Goal: Transaction & Acquisition: Purchase product/service

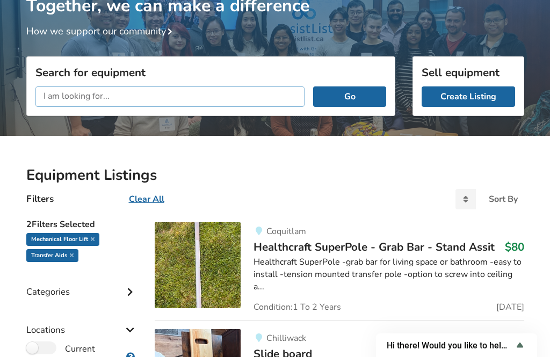
click at [237, 95] on input "text" at bounding box center [170, 97] width 270 height 20
click at [366, 95] on button "Go" at bounding box center [349, 97] width 73 height 20
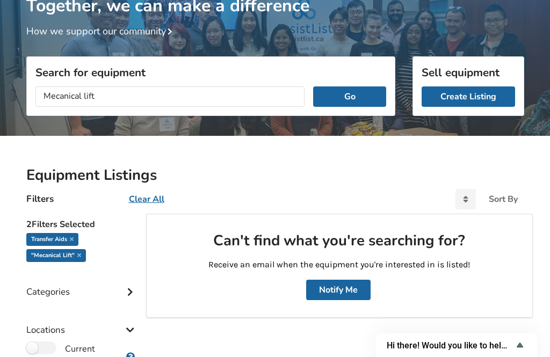
click at [147, 200] on u "Clear All" at bounding box center [146, 200] width 35 height 12
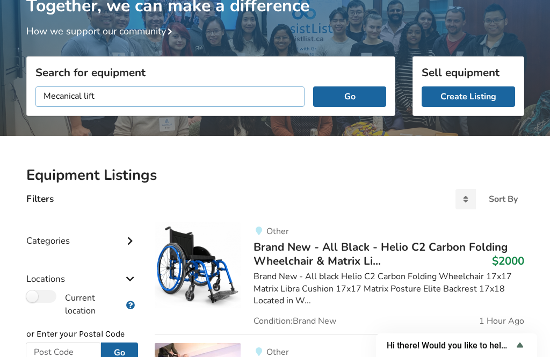
click at [254, 94] on input "Mecanical lift" at bounding box center [170, 97] width 270 height 20
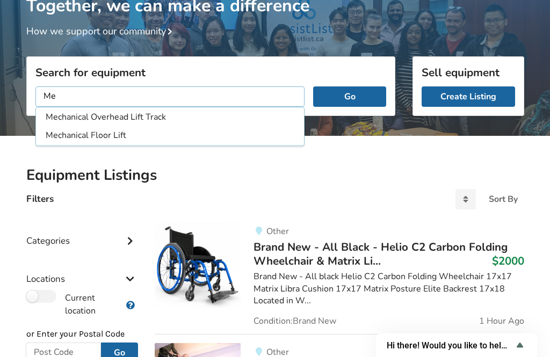
type input "M"
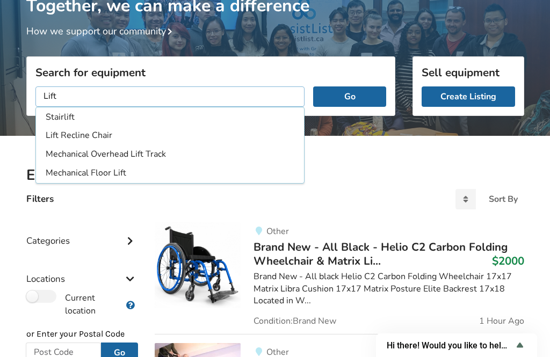
scroll to position [85, 0]
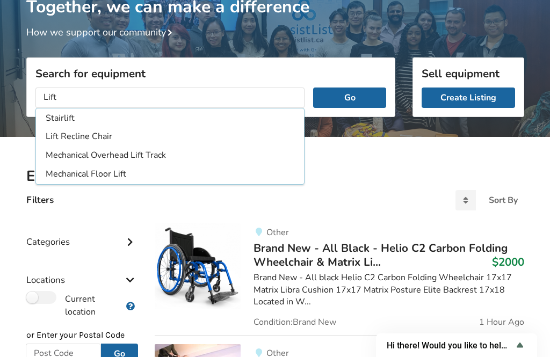
click at [56, 158] on li "Mechanical Overhead Lift Track" at bounding box center [170, 156] width 264 height 18
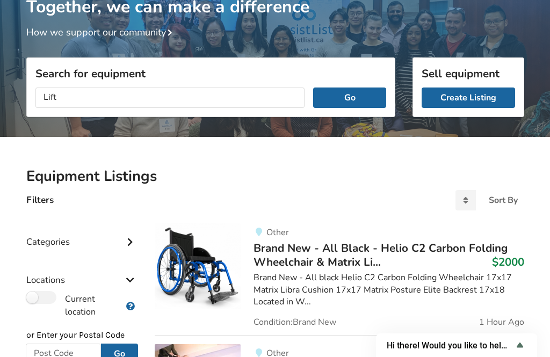
type input "Mechanical Overhead Lift Track"
click at [366, 95] on button "Go" at bounding box center [349, 98] width 73 height 20
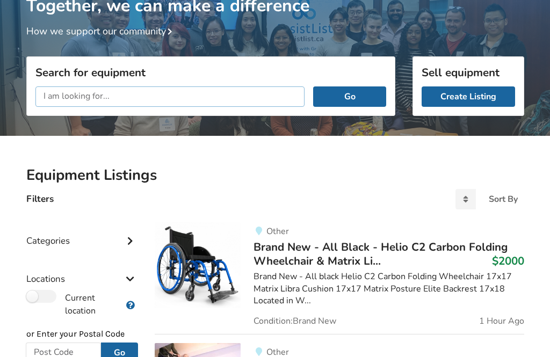
click at [276, 95] on input "text" at bounding box center [170, 97] width 270 height 20
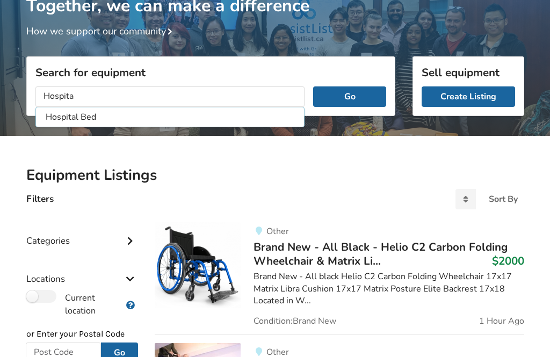
click at [102, 121] on li "Hospital Bed" at bounding box center [170, 118] width 264 height 18
type input "Hospital Bed"
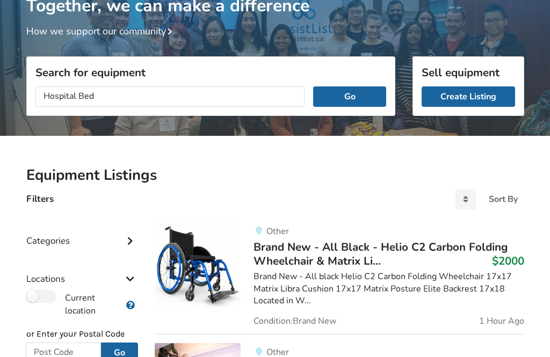
click at [349, 99] on button "Go" at bounding box center [349, 97] width 73 height 20
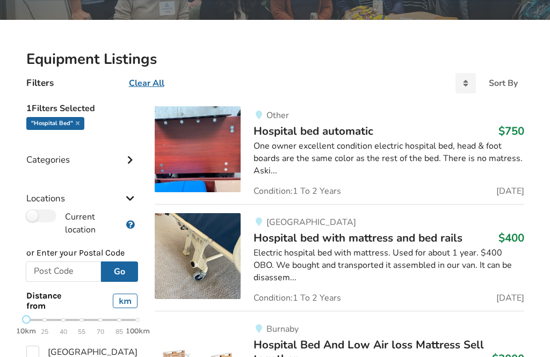
scroll to position [203, 0]
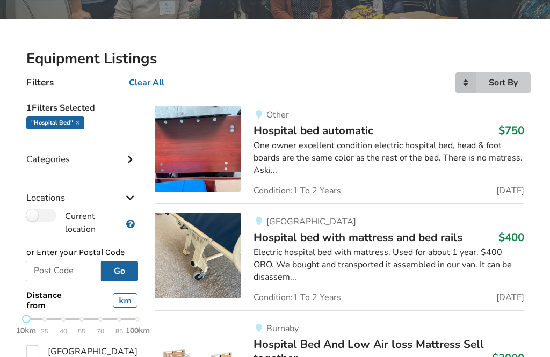
click at [463, 83] on icon at bounding box center [466, 83] width 20 height 20
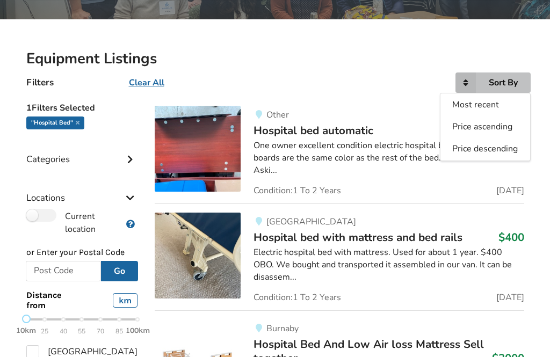
scroll to position [203, 0]
click at [485, 107] on span "Most recent" at bounding box center [476, 105] width 47 height 12
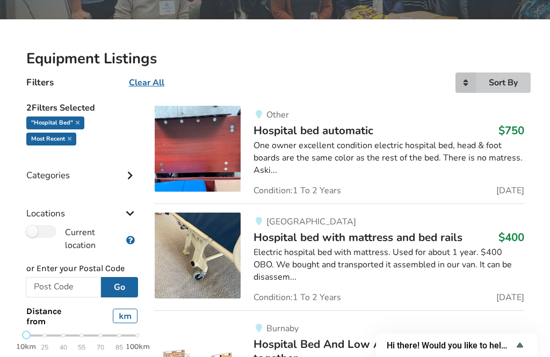
click at [473, 79] on icon at bounding box center [466, 83] width 20 height 20
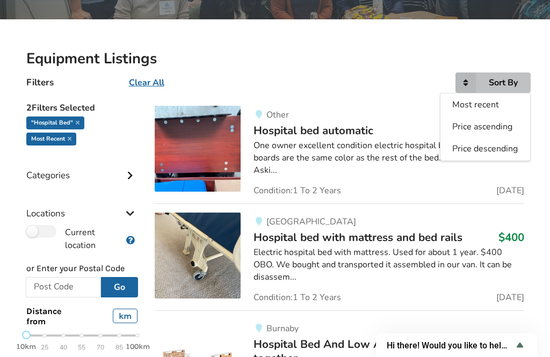
click at [492, 127] on span "Price ascending" at bounding box center [483, 127] width 60 height 12
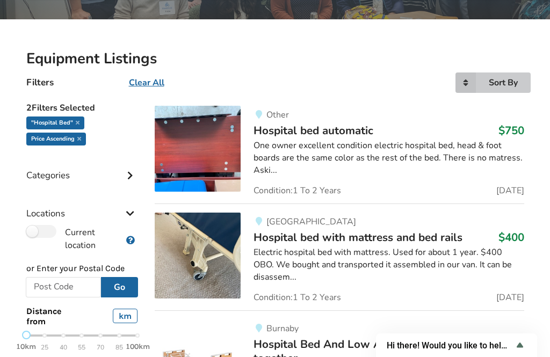
click at [473, 86] on icon at bounding box center [466, 83] width 20 height 20
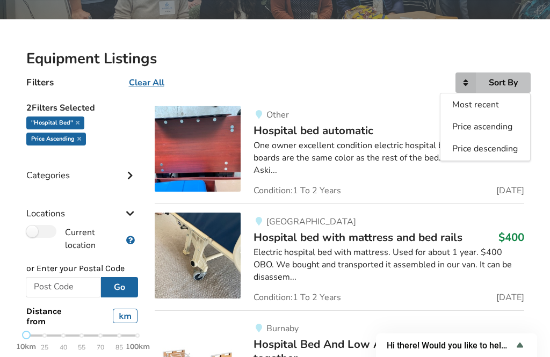
click at [492, 107] on span "Most recent" at bounding box center [476, 105] width 47 height 12
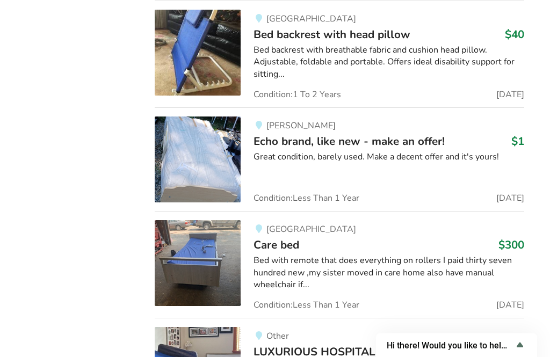
scroll to position [5284, 0]
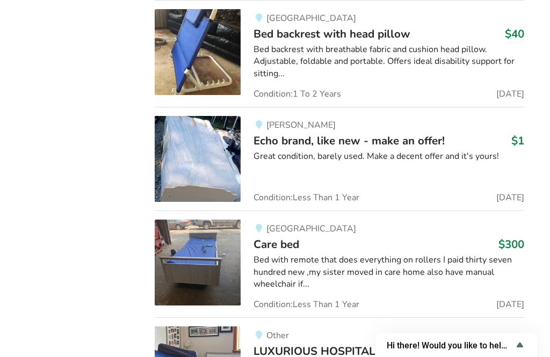
click at [472, 255] on div "Bed with remote that does everything on rollers I paid thirty seven hundred new…" at bounding box center [389, 273] width 270 height 37
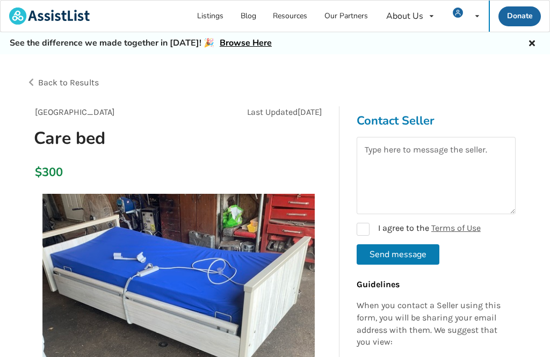
click at [30, 84] on div "Back to Results" at bounding box center [150, 83] width 249 height 30
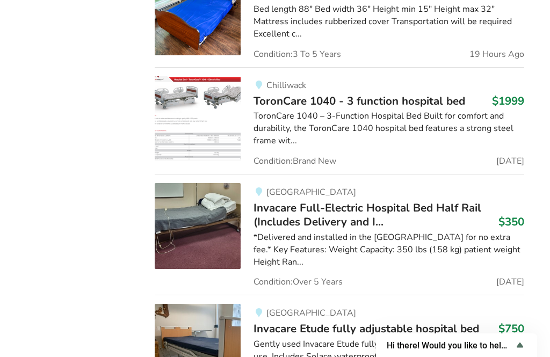
scroll to position [3760, 12]
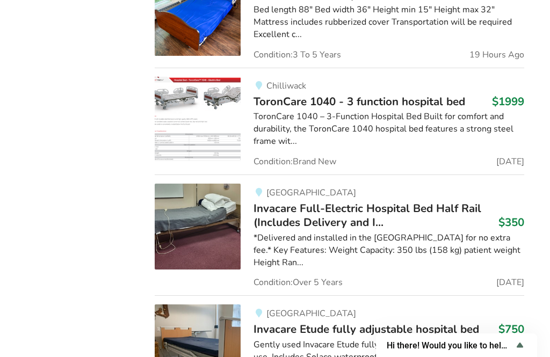
click at [447, 232] on div "*Delivered and installed in the lower mainland for no extra fee.* Key Features:…" at bounding box center [389, 250] width 270 height 37
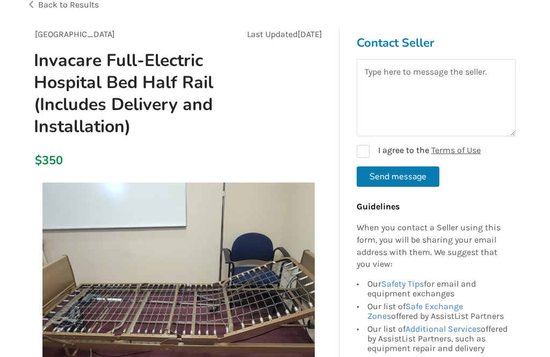
scroll to position [78, 0]
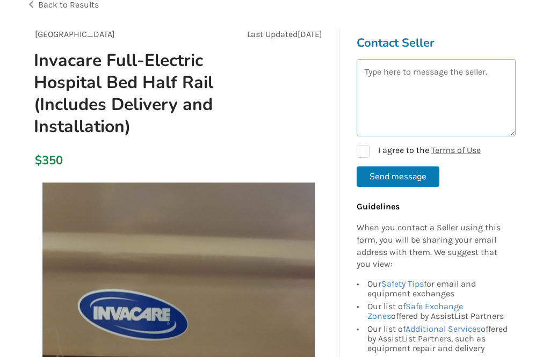
click at [475, 88] on textarea at bounding box center [436, 97] width 159 height 77
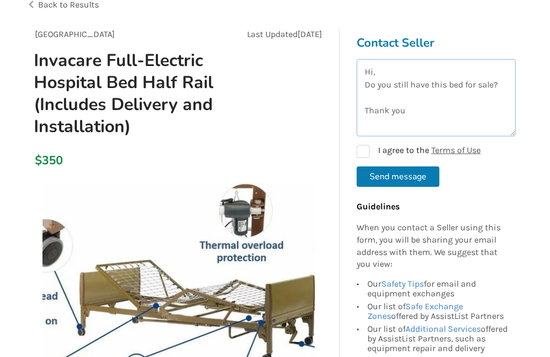
type textarea "Hi, Do you still have this bed for sale? Thank you"
click at [359, 148] on label "I agree to the Terms of Use" at bounding box center [419, 151] width 124 height 13
checkbox input "true"
click at [424, 182] on button "Send message" at bounding box center [398, 177] width 83 height 20
checkbox input "false"
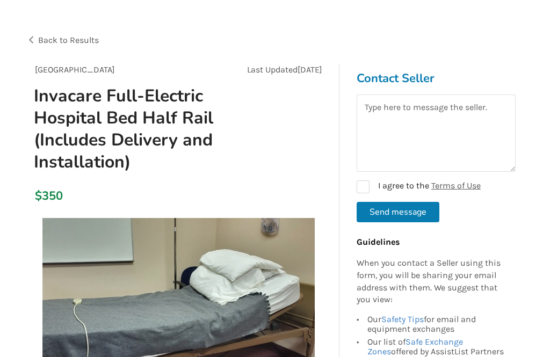
scroll to position [0, 0]
